Goal: Task Accomplishment & Management: Manage account settings

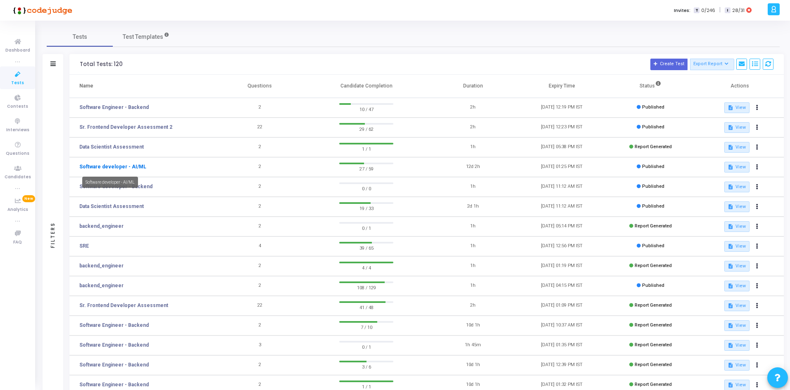
click at [122, 169] on link "Software developer - AI/ML" at bounding box center [112, 166] width 67 height 7
click at [132, 105] on link "Software Engineer - Backend" at bounding box center [113, 107] width 69 height 7
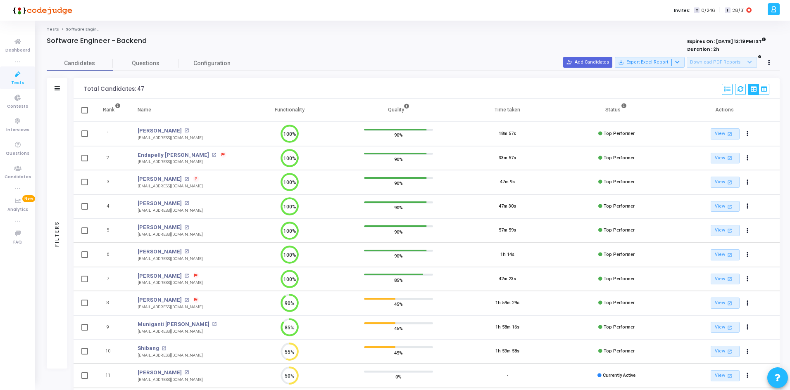
click at [63, 87] on div "Filters" at bounding box center [57, 88] width 21 height 21
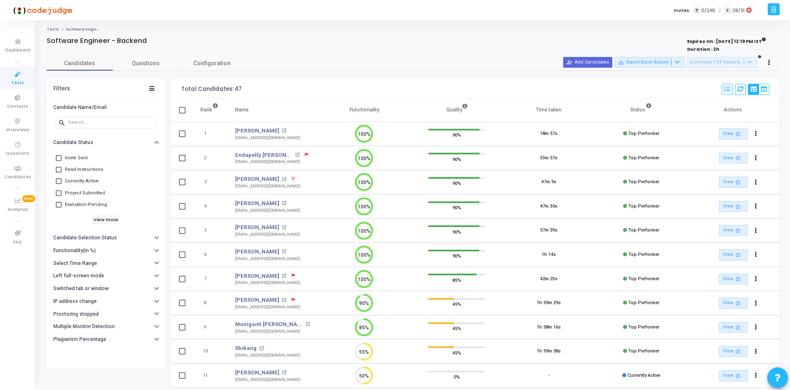
click at [95, 225] on div "Invite Sent Read Instructions Currently Active Project Submitted Evaluation Pen…" at bounding box center [106, 188] width 102 height 78
click at [95, 222] on h6 "View more" at bounding box center [106, 219] width 29 height 9
click at [100, 302] on button "Select Time Range" at bounding box center [106, 308] width 118 height 13
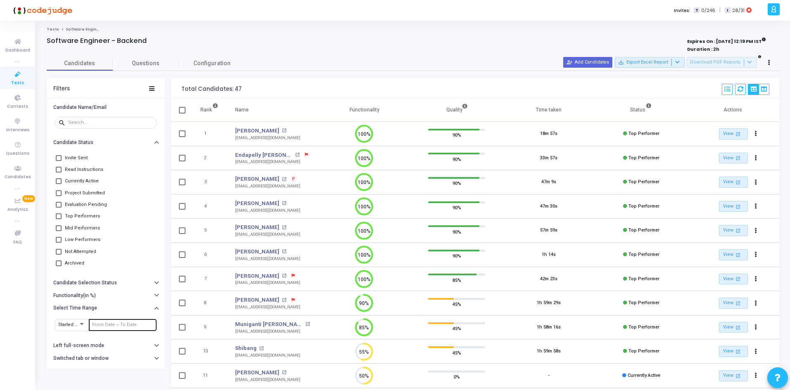
click at [94, 321] on div at bounding box center [122, 324] width 61 height 13
click at [94, 323] on input "text" at bounding box center [122, 325] width 61 height 5
click at [132, 221] on span "13" at bounding box center [133, 219] width 10 height 10
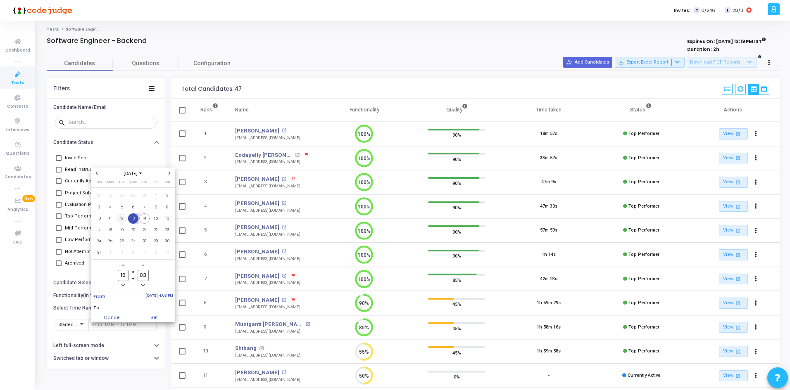
click at [122, 219] on span "12" at bounding box center [121, 219] width 10 height 10
click at [147, 221] on span "14" at bounding box center [144, 219] width 10 height 10
click at [153, 318] on span "Set" at bounding box center [154, 318] width 42 height 9
type input "[DATE] 4:03 PM - [DATE] 4:03 PM"
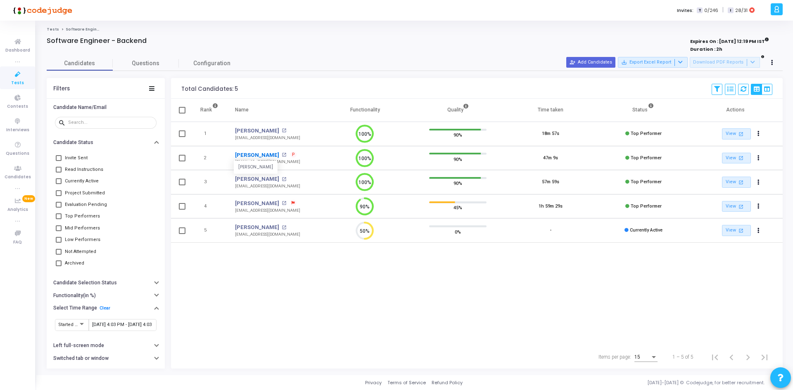
drag, startPoint x: 232, startPoint y: 151, endPoint x: 246, endPoint y: 152, distance: 13.6
click at [246, 152] on td "[PERSON_NAME] [PERSON_NAME] open_in_new P [EMAIL_ADDRESS][DOMAIN_NAME]" at bounding box center [273, 158] width 92 height 24
click at [222, 155] on td "2" at bounding box center [209, 158] width 35 height 24
drag, startPoint x: 231, startPoint y: 155, endPoint x: 275, endPoint y: 154, distance: 43.4
click at [275, 154] on td "[PERSON_NAME] [PERSON_NAME] open_in_new P [EMAIL_ADDRESS][DOMAIN_NAME]" at bounding box center [273, 158] width 92 height 24
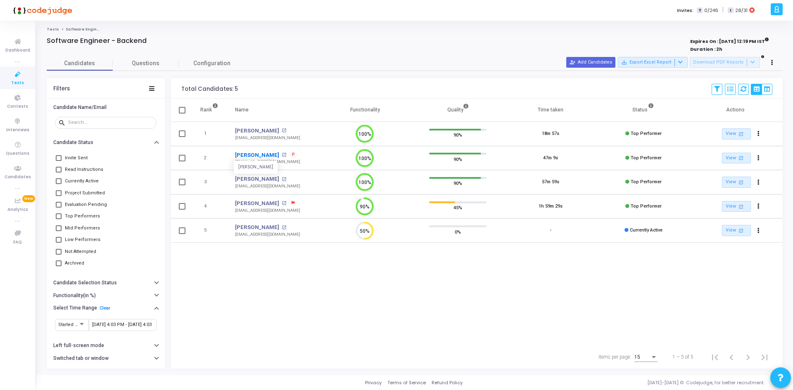
copy link "[PERSON_NAME]"
drag, startPoint x: 302, startPoint y: 164, endPoint x: 235, endPoint y: 164, distance: 67.3
click at [235, 164] on td "[PERSON_NAME] open_in_new P [EMAIL_ADDRESS][DOMAIN_NAME] [EMAIL_ADDRESS][DOMAIN…" at bounding box center [273, 158] width 92 height 24
copy div "[EMAIL_ADDRESS][DOMAIN_NAME]"
